Goal: Use online tool/utility: Utilize a website feature to perform a specific function

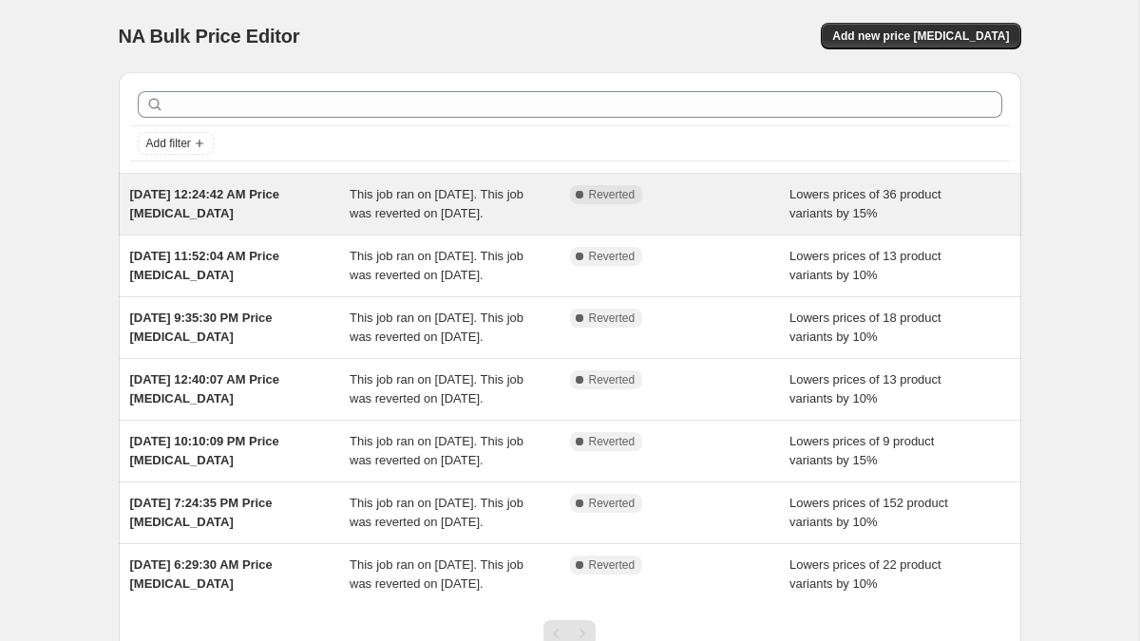
click at [400, 211] on span "This job ran on [DATE]. This job was reverted on [DATE]." at bounding box center [437, 203] width 174 height 33
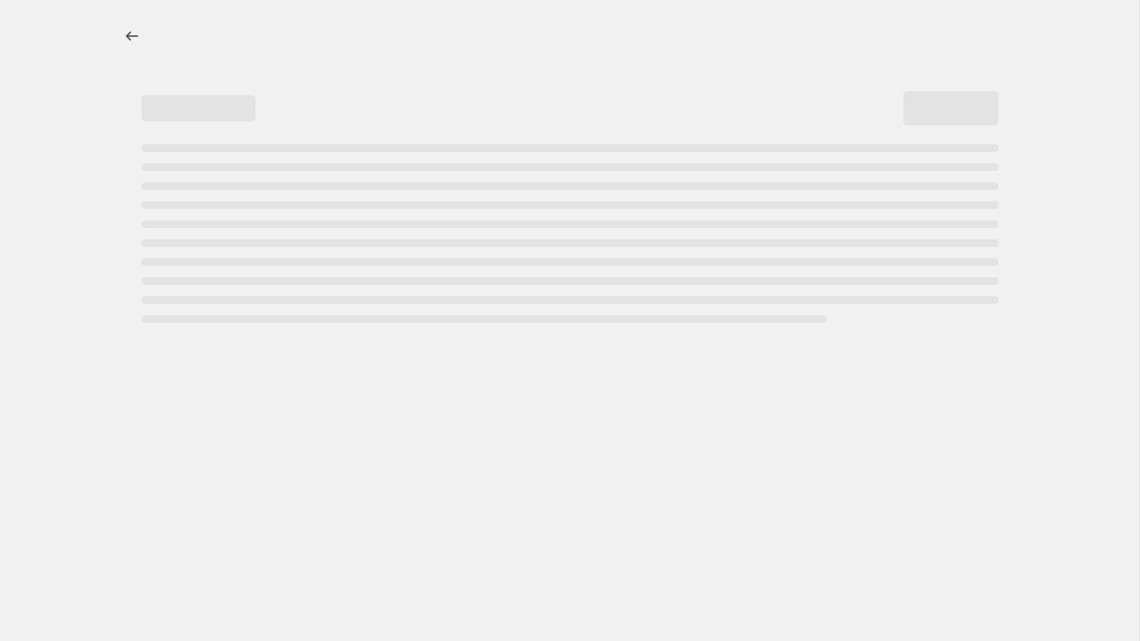
select select "percentage"
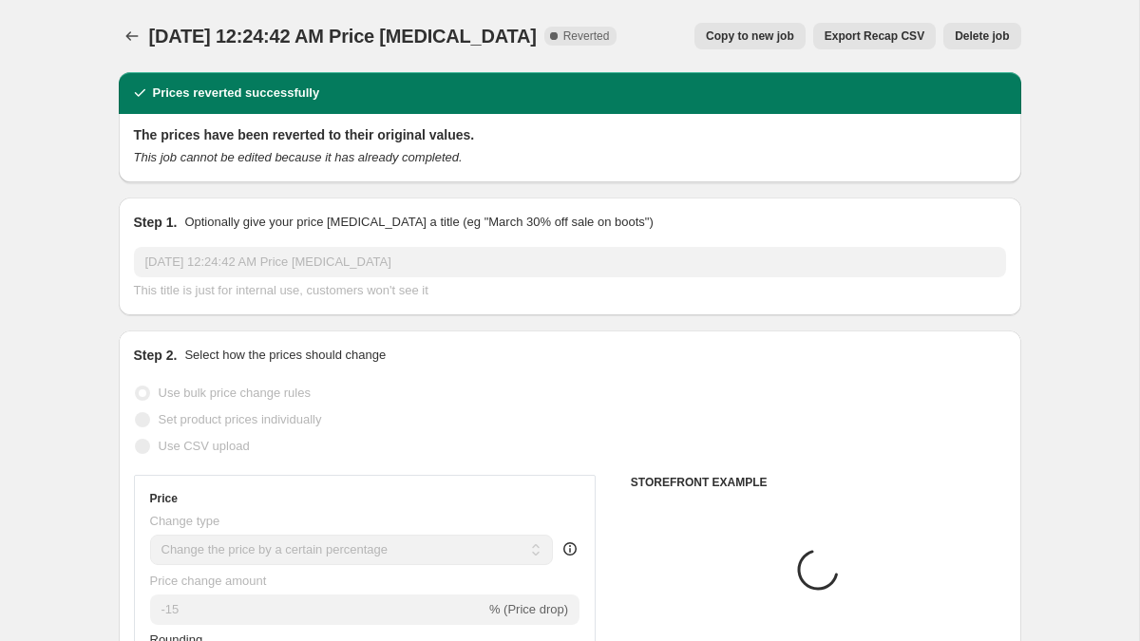
select select "collection"
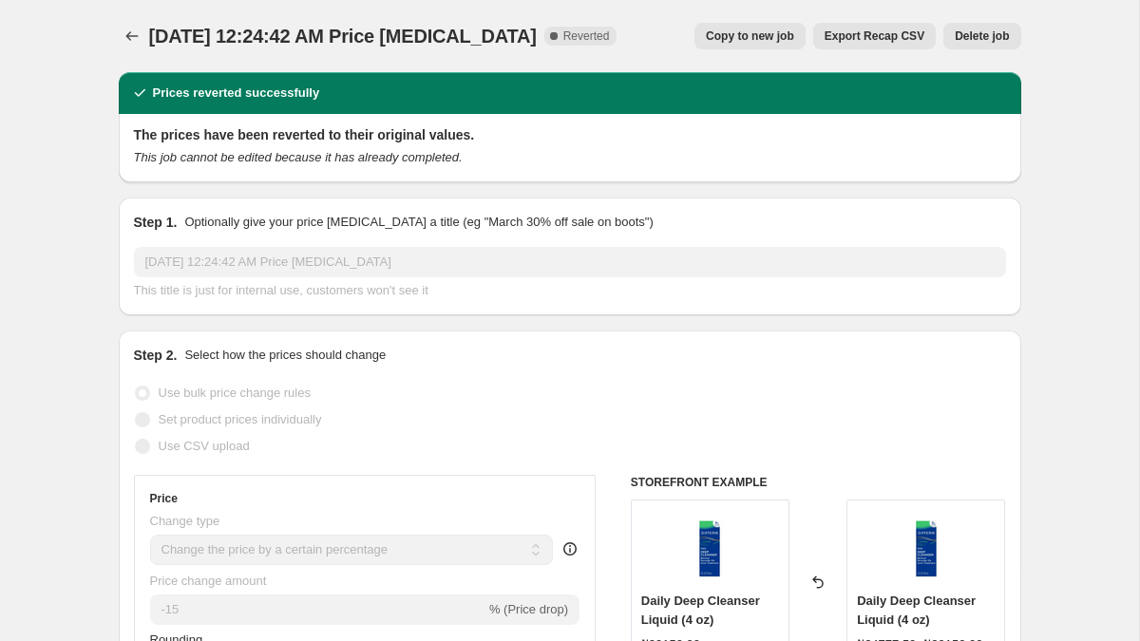
click at [766, 31] on span "Copy to new job" at bounding box center [750, 36] width 88 height 15
select select "percentage"
select select "collection"
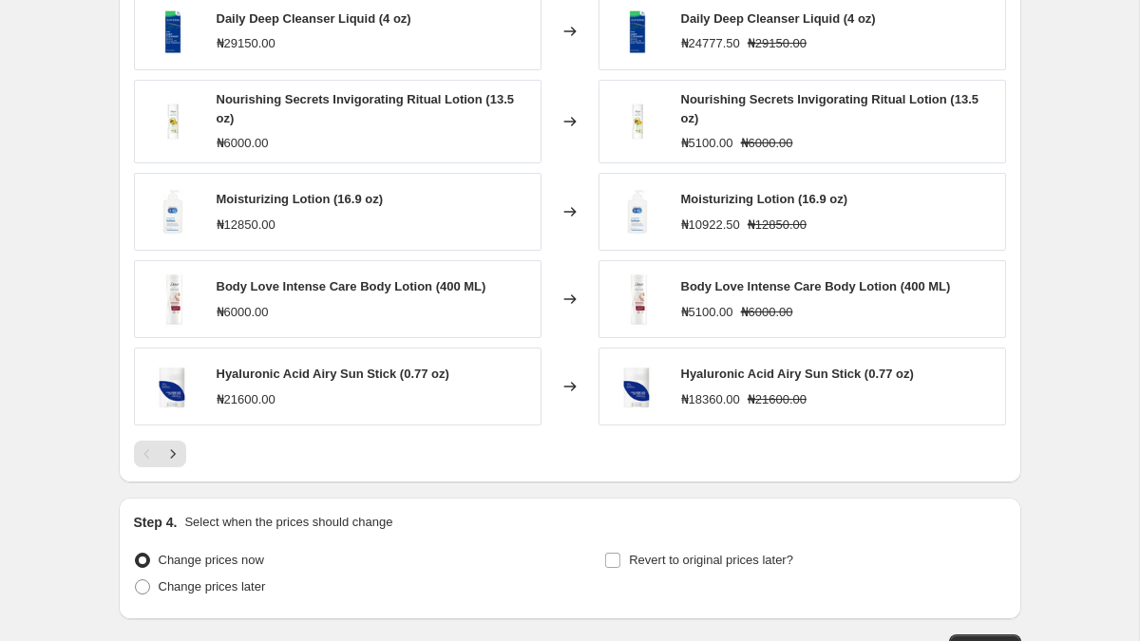
scroll to position [1478, 0]
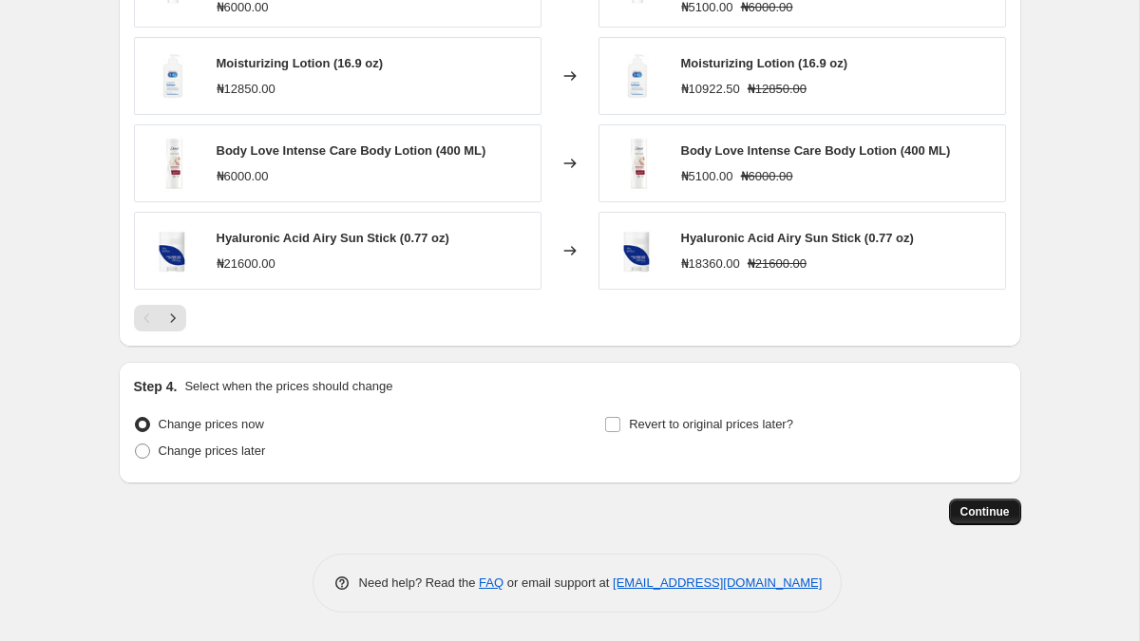
click at [989, 510] on span "Continue" at bounding box center [985, 512] width 49 height 15
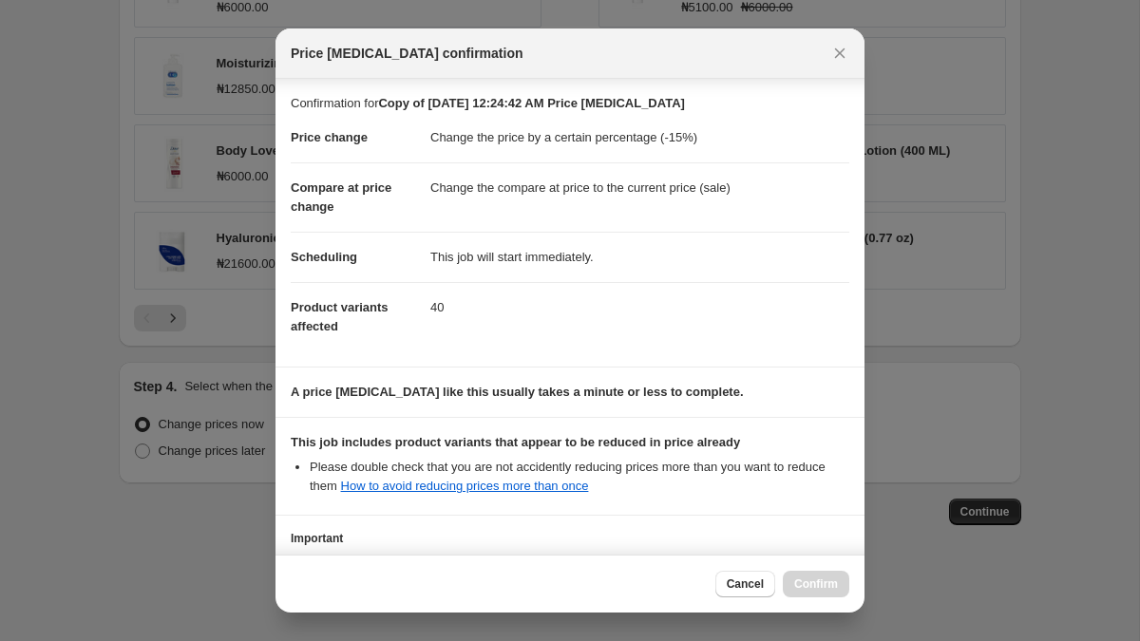
scroll to position [159, 0]
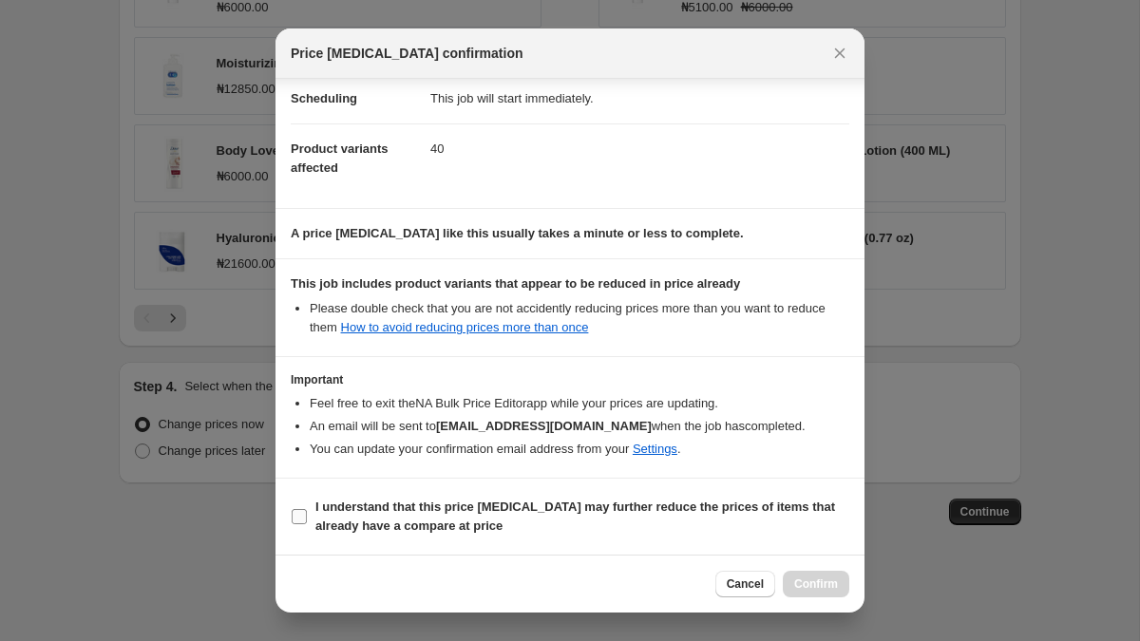
click at [294, 522] on input "I understand that this price [MEDICAL_DATA] may further reduce the prices of it…" at bounding box center [299, 516] width 15 height 15
checkbox input "true"
click at [815, 582] on span "Confirm" at bounding box center [816, 584] width 44 height 15
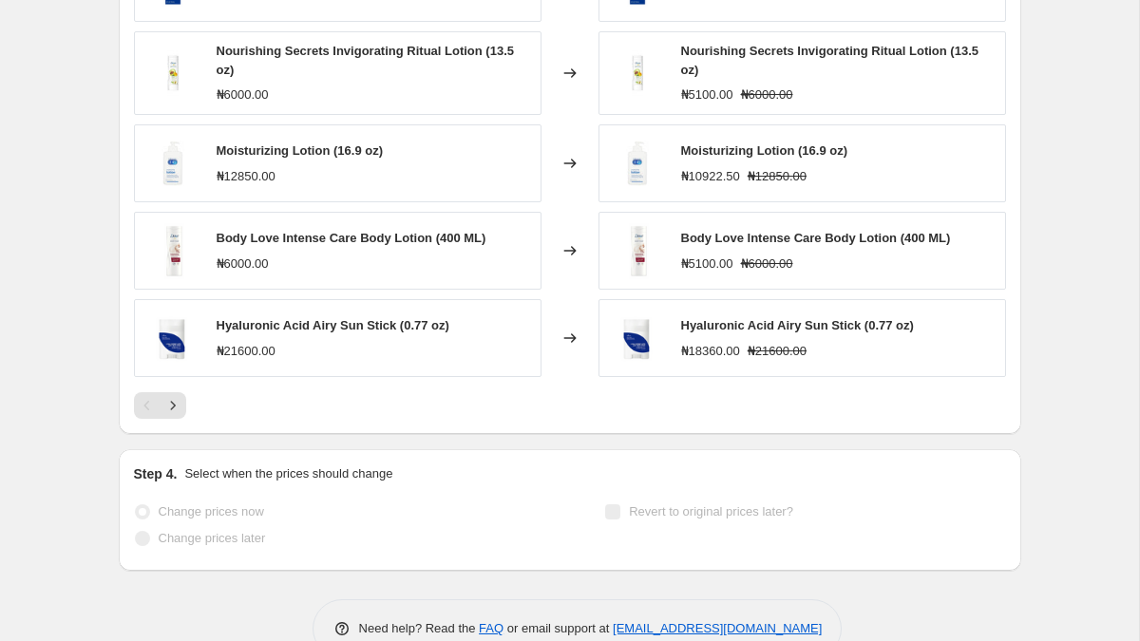
scroll to position [1527, 0]
select select "percentage"
select select "collection"
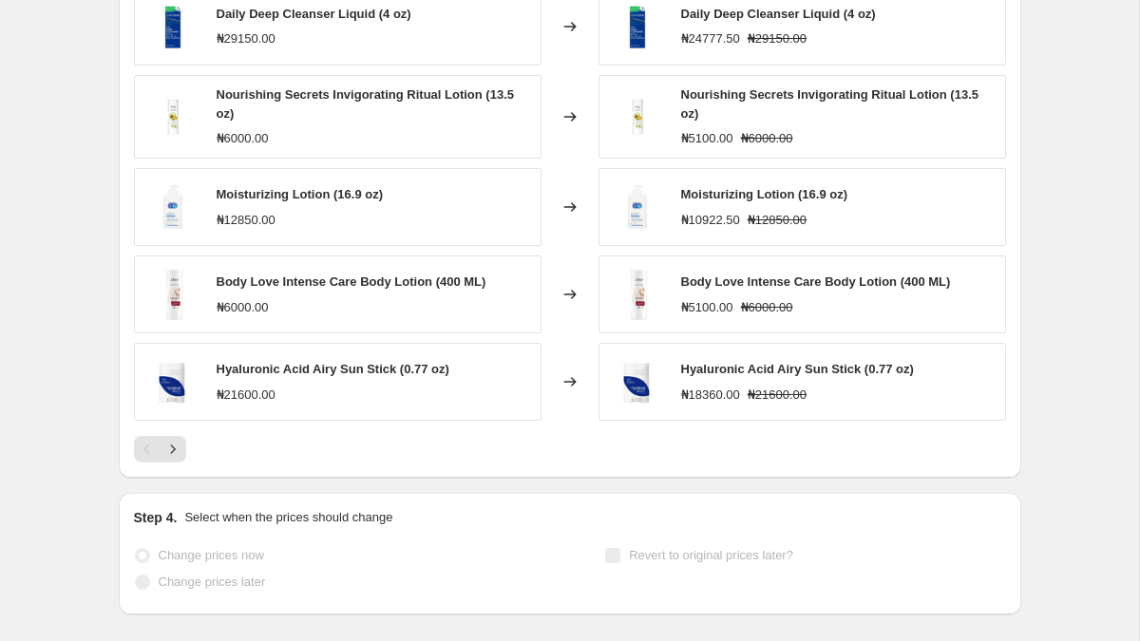
scroll to position [0, 0]
